Goal: Transaction & Acquisition: Book appointment/travel/reservation

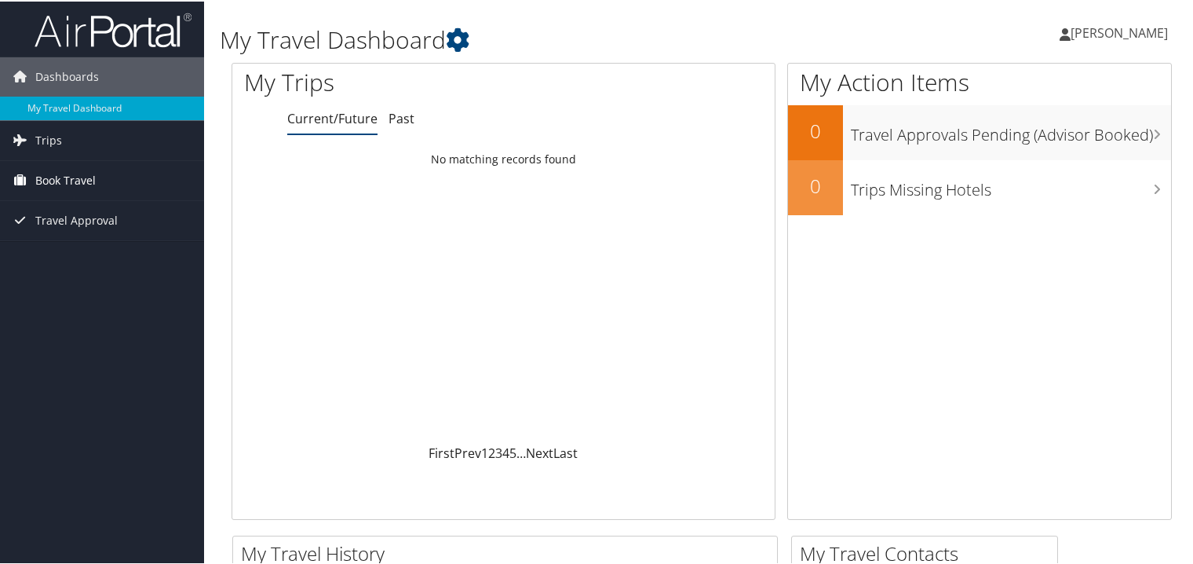
click at [89, 176] on span "Book Travel" at bounding box center [65, 178] width 60 height 39
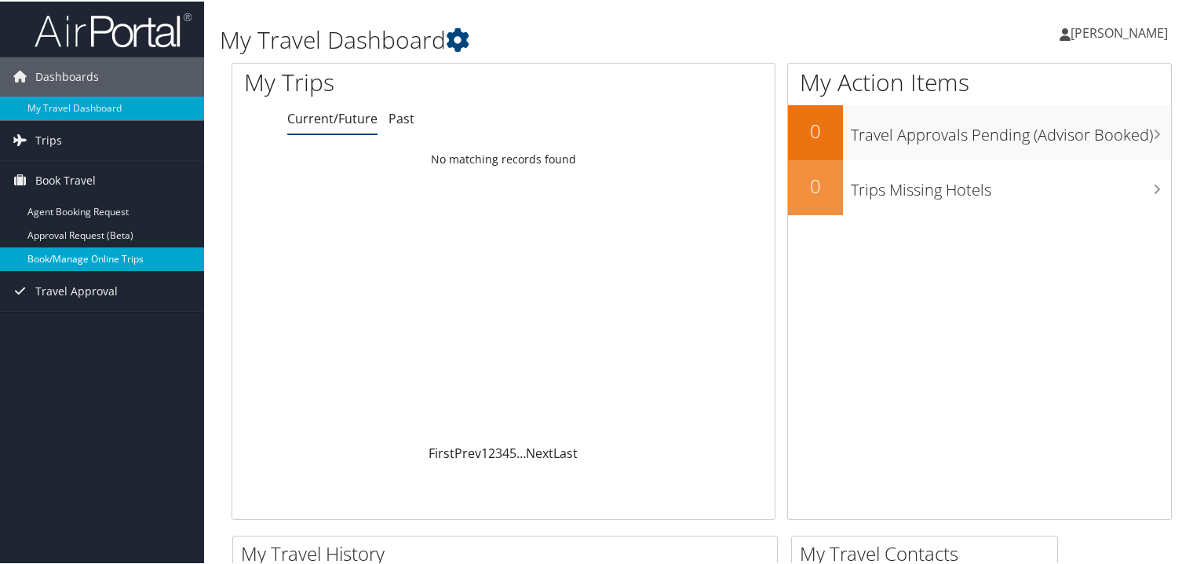
click at [110, 261] on link "Book/Manage Online Trips" at bounding box center [102, 258] width 204 height 24
